Goal: Information Seeking & Learning: Learn about a topic

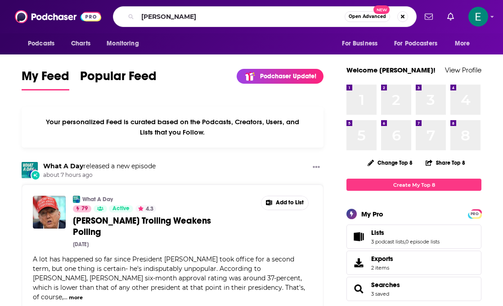
type input "[PERSON_NAME]"
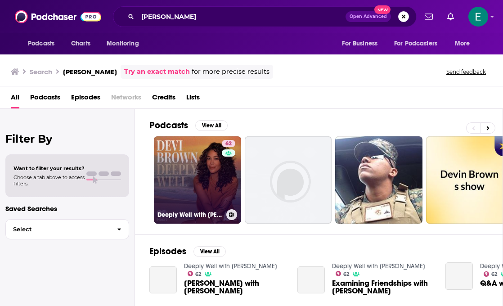
click at [198, 184] on link "62 Deeply Well with [PERSON_NAME]" at bounding box center [197, 179] width 87 height 87
